Goal: Transaction & Acquisition: Purchase product/service

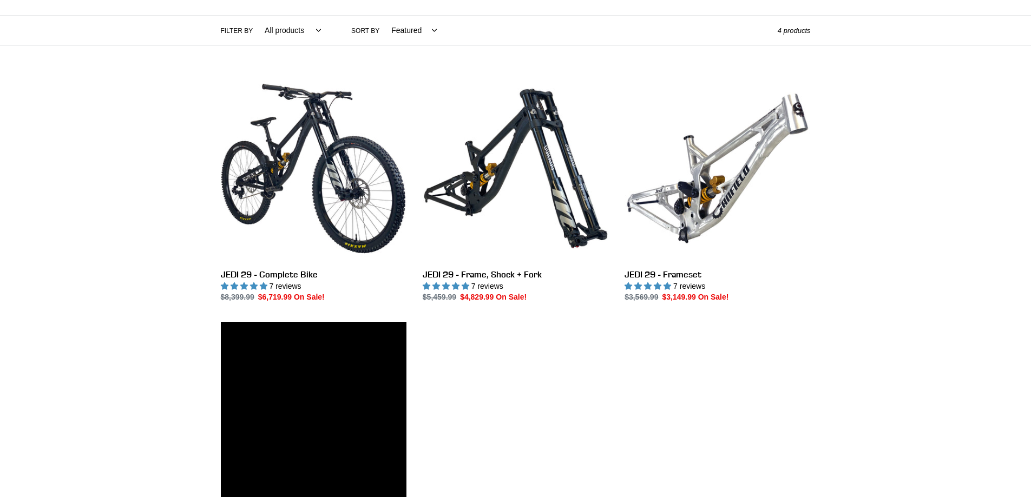
scroll to position [253, 0]
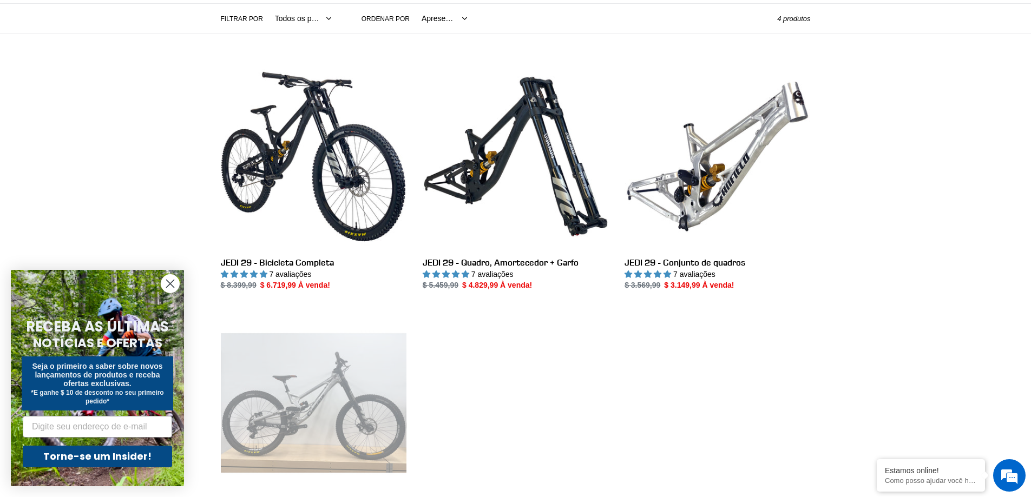
click at [169, 281] on circle "Fechar diálogo" at bounding box center [170, 284] width 18 height 18
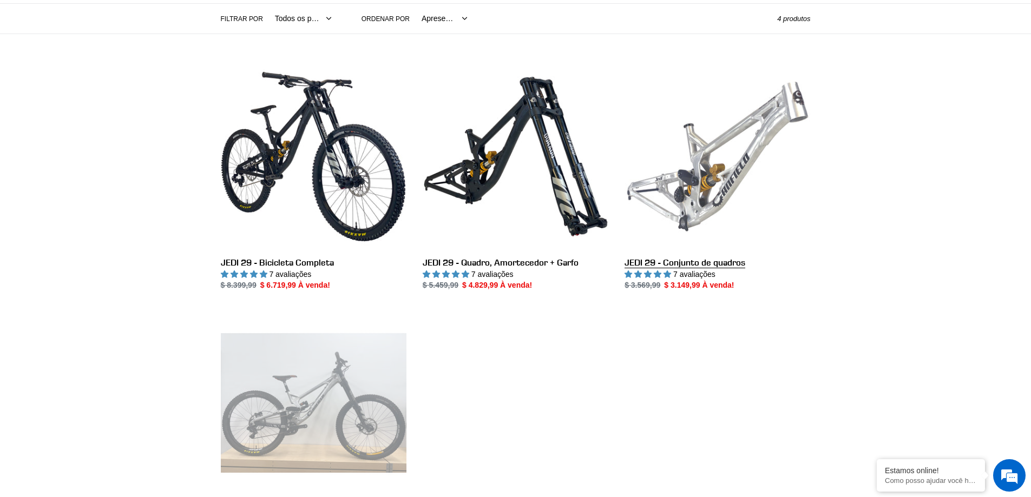
scroll to position [0, 0]
click at [690, 162] on link "JEDI 29 - Conjunto de quadros" at bounding box center [718, 178] width 186 height 228
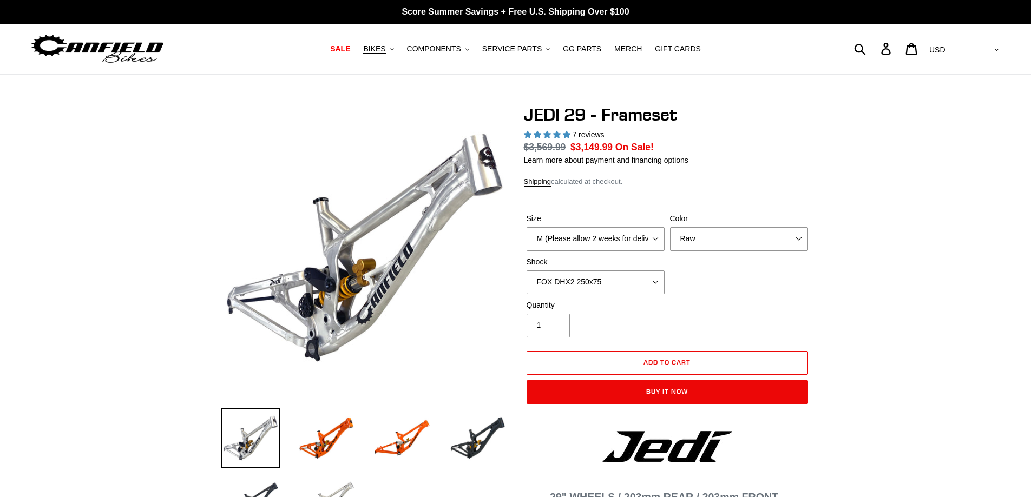
select select "highest-rating"
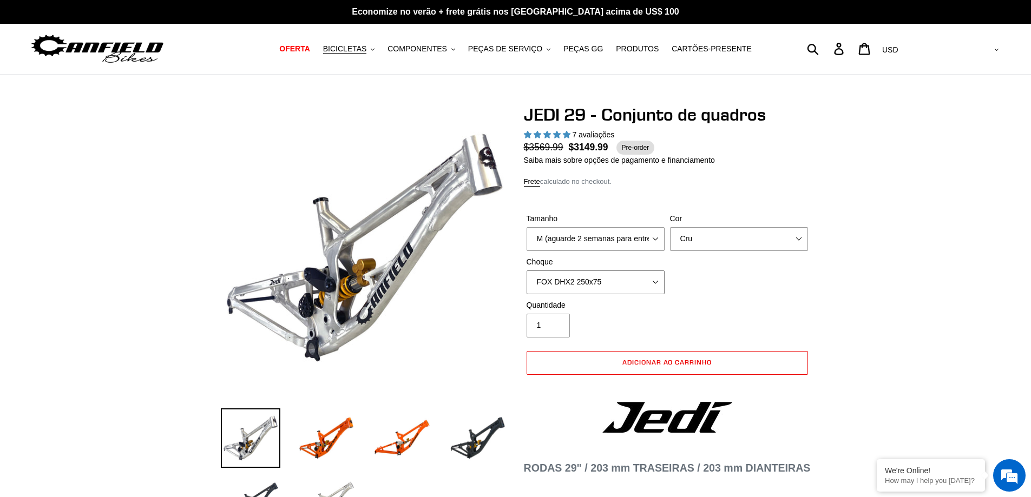
click at [652, 280] on select "Sem choque FOX DHX2 250x75 RockShox Vivid Ultimate DH 250x75 EXT e-Storia LOX V3" at bounding box center [596, 283] width 138 height 24
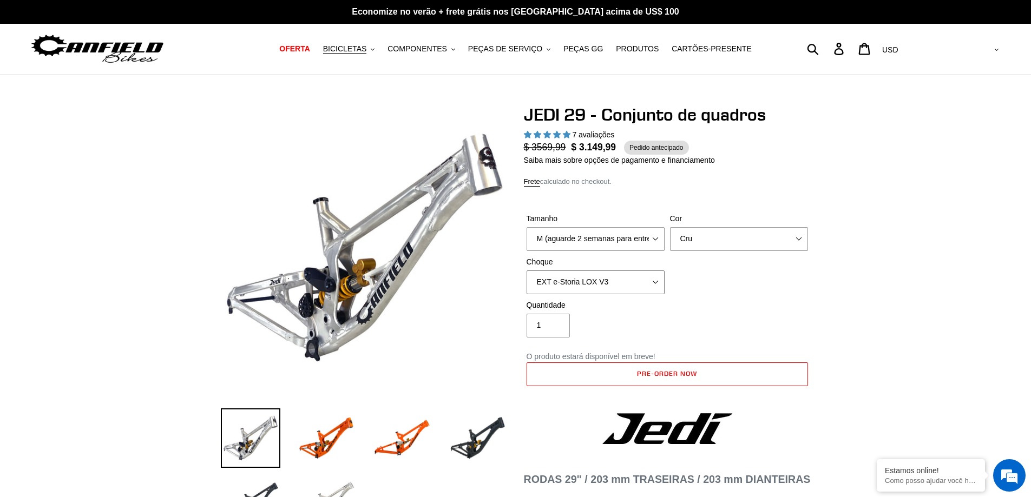
click at [527, 271] on select "Sem choque FOX DHX2 250x75 RockShox Vivid Ultimate DH 250x75 EXT e-Storia LOX V3" at bounding box center [596, 283] width 138 height 24
drag, startPoint x: 619, startPoint y: 283, endPoint x: 620, endPoint y: 290, distance: 7.1
click at [619, 283] on select "Sem choque FOX DHX2 250x75 RockShox Vivid Ultimate DH 250x75 EXT e-Storia LOX V3" at bounding box center [596, 283] width 138 height 24
select select "RockShox Vivid Ultimate DH 250x75"
click at [527, 271] on select "Sem choque FOX DHX2 250x75 RockShox Vivid Ultimate DH 250x75 EXT e-Storia LOX V3" at bounding box center [596, 283] width 138 height 24
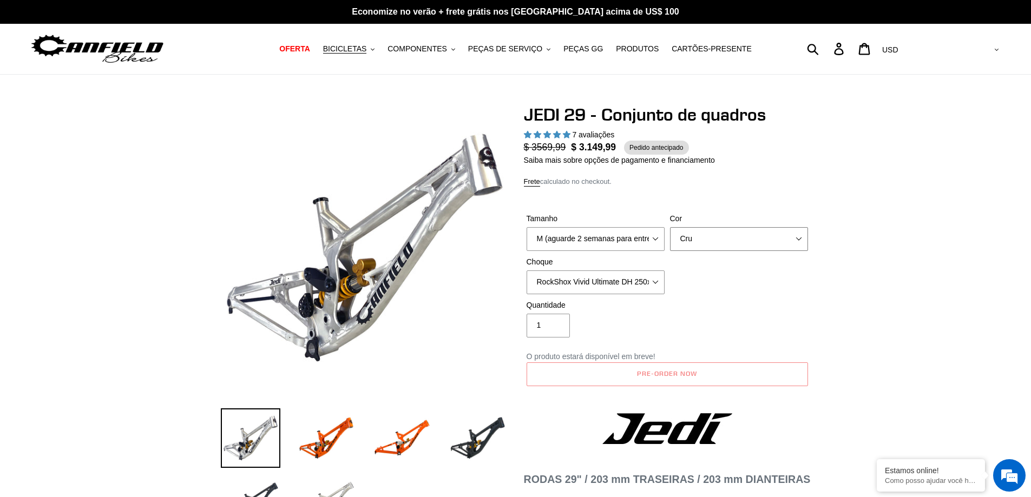
click at [703, 241] on select "Laranja Cru Stealth Black" at bounding box center [739, 239] width 138 height 24
select select "Stealth Black"
click at [670, 227] on select "Laranja Cru Stealth Black" at bounding box center [739, 239] width 138 height 24
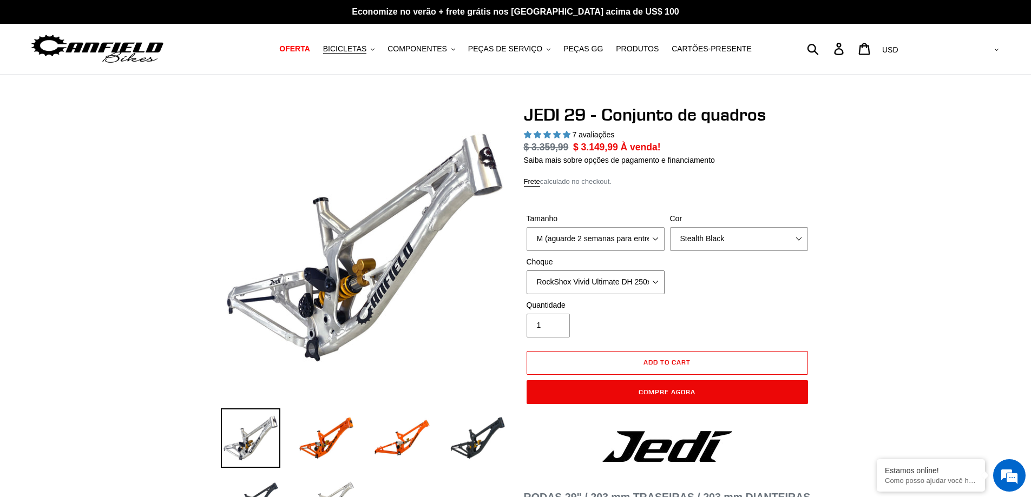
click at [623, 282] on select "Sem choque FOX DHX2 250x75 RockShox Vivid Ultimate DH 250x75 EXT e-Storia LOX V3" at bounding box center [596, 283] width 138 height 24
click at [527, 271] on select "Sem choque FOX DHX2 250x75 RockShox Vivid Ultimate DH 250x75 EXT e-Storia LOX V3" at bounding box center [596, 283] width 138 height 24
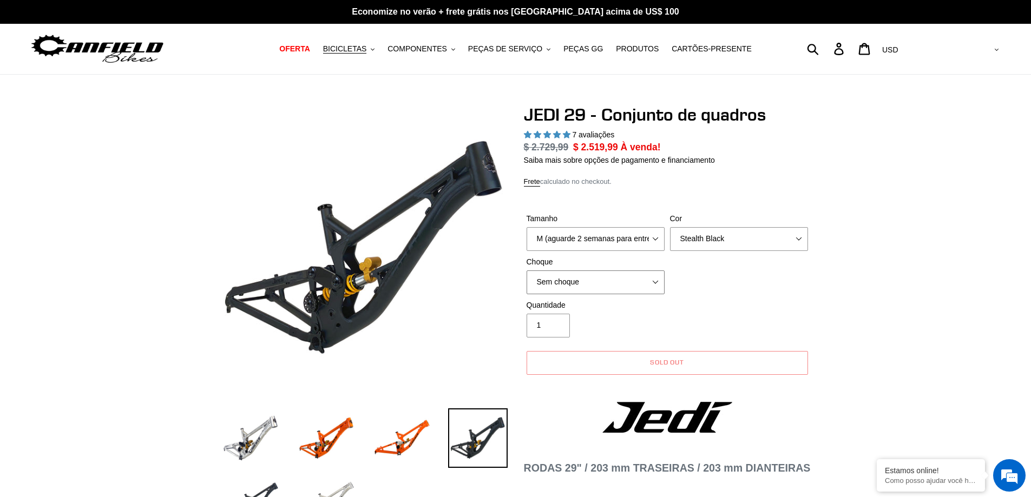
click at [618, 279] on select "Sem choque FOX DHX2 250x75 RockShox Vivid Ultimate DH 250x75 EXT e-Storia LOX V3" at bounding box center [596, 283] width 138 height 24
click at [527, 271] on select "Sem choque FOX DHX2 250x75 RockShox Vivid Ultimate DH 250x75 EXT e-Storia LOX V3" at bounding box center [596, 283] width 138 height 24
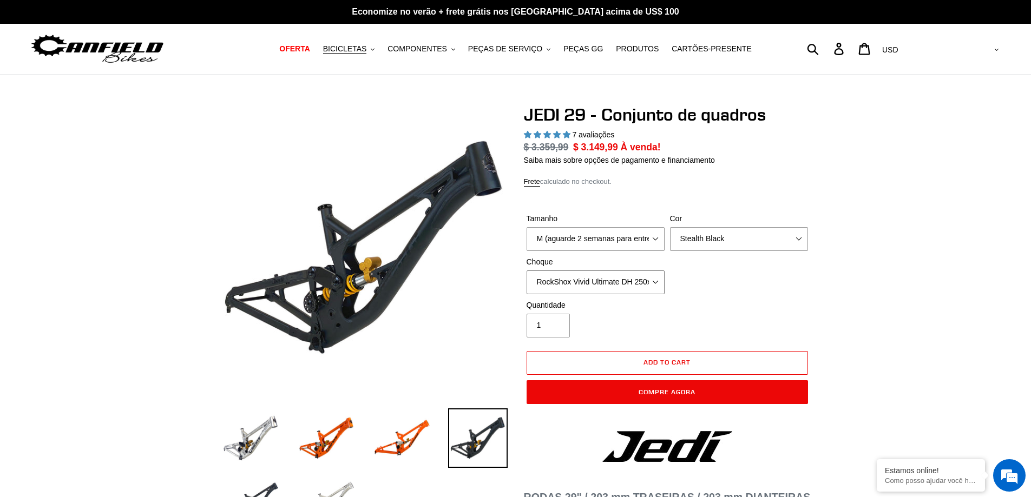
click at [618, 274] on select "Sem choque FOX DHX2 250x75 RockShox Vivid Ultimate DH 250x75 EXT e-Storia LOX V3" at bounding box center [596, 283] width 138 height 24
click at [527, 271] on select "Sem choque FOX DHX2 250x75 RockShox Vivid Ultimate DH 250x75 EXT e-Storia LOX V3" at bounding box center [596, 283] width 138 height 24
click at [614, 281] on select "Sem choque FOX DHX2 250x75 RockShox Vivid Ultimate DH 250x75 EXT e-Storia LOX V3" at bounding box center [596, 283] width 138 height 24
select select "RockShox Vivid Ultimate DH 250x75"
click at [527, 271] on select "Sem choque FOX DHX2 250x75 RockShox Vivid Ultimate DH 250x75 EXT e-Storia LOX V3" at bounding box center [596, 283] width 138 height 24
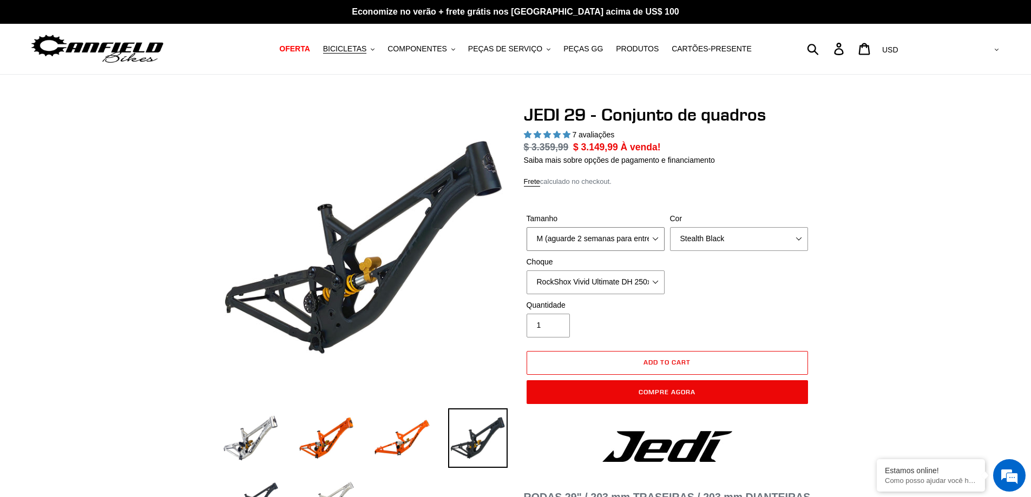
click at [595, 241] on select "M (aguarde 2 semanas para entrega) L (Aguarde 2 semanas para entrega) GG" at bounding box center [596, 239] width 138 height 24
select select "L (Please allow 2 weeks for delivery)"
click at [527, 227] on select "M (aguarde 2 semanas para entrega) L (Aguarde 2 semanas para entrega) GG" at bounding box center [596, 239] width 138 height 24
click at [704, 249] on select "Laranja Cru Stealth Black" at bounding box center [739, 239] width 138 height 24
select select "Orange"
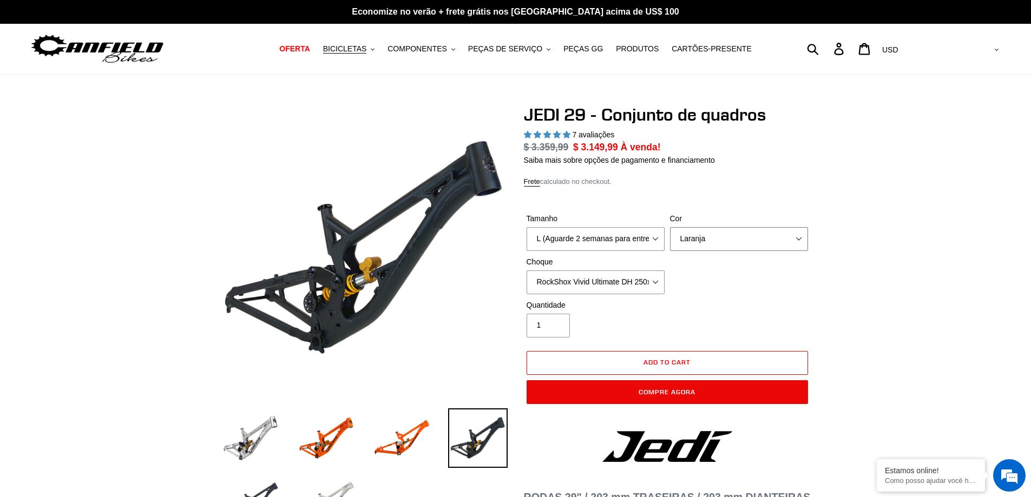
click at [670, 227] on select "Laranja Cru Stealth Black" at bounding box center [739, 239] width 138 height 24
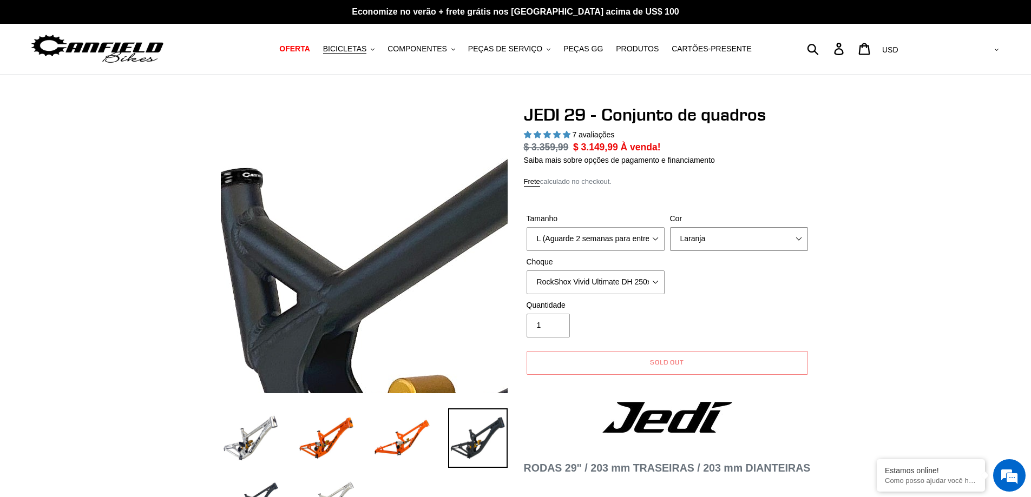
scroll to position [126, 0]
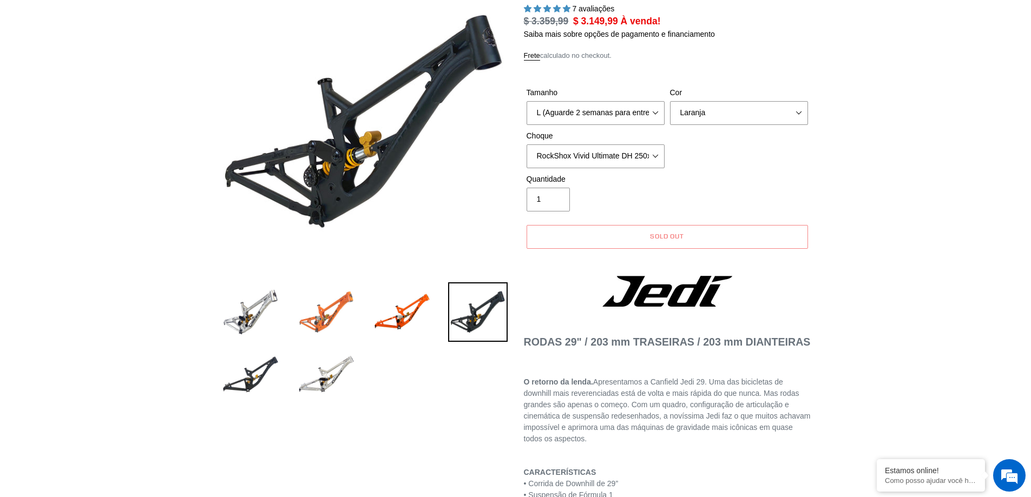
click at [329, 303] on img at bounding box center [327, 313] width 60 height 60
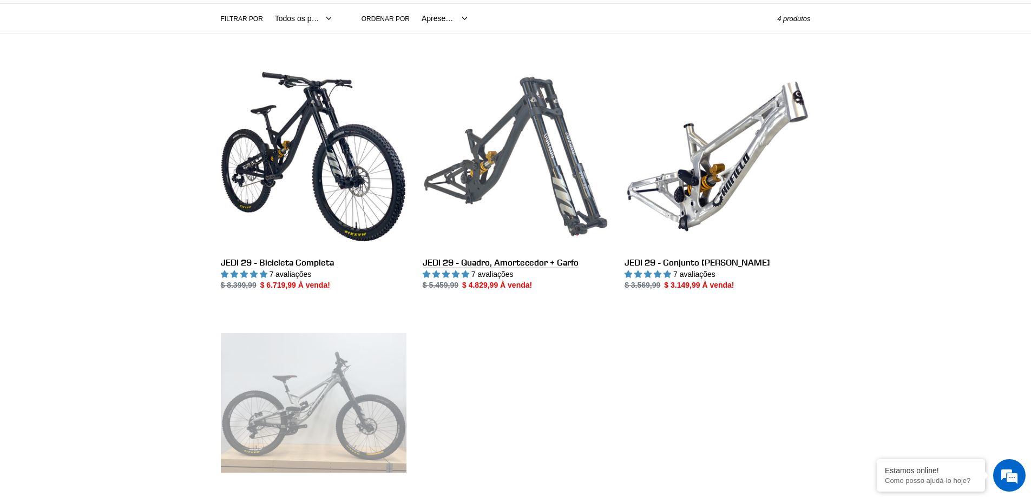
click at [489, 159] on link "JEDI 29 - Quadro, Amortecedor + Garfo" at bounding box center [516, 178] width 186 height 228
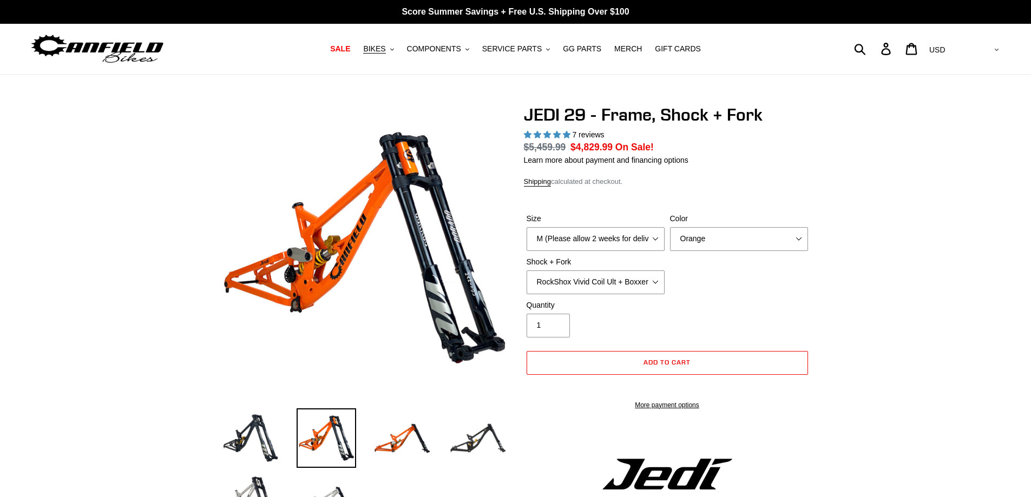
select select "highest-rating"
